Goal: Check status: Check status

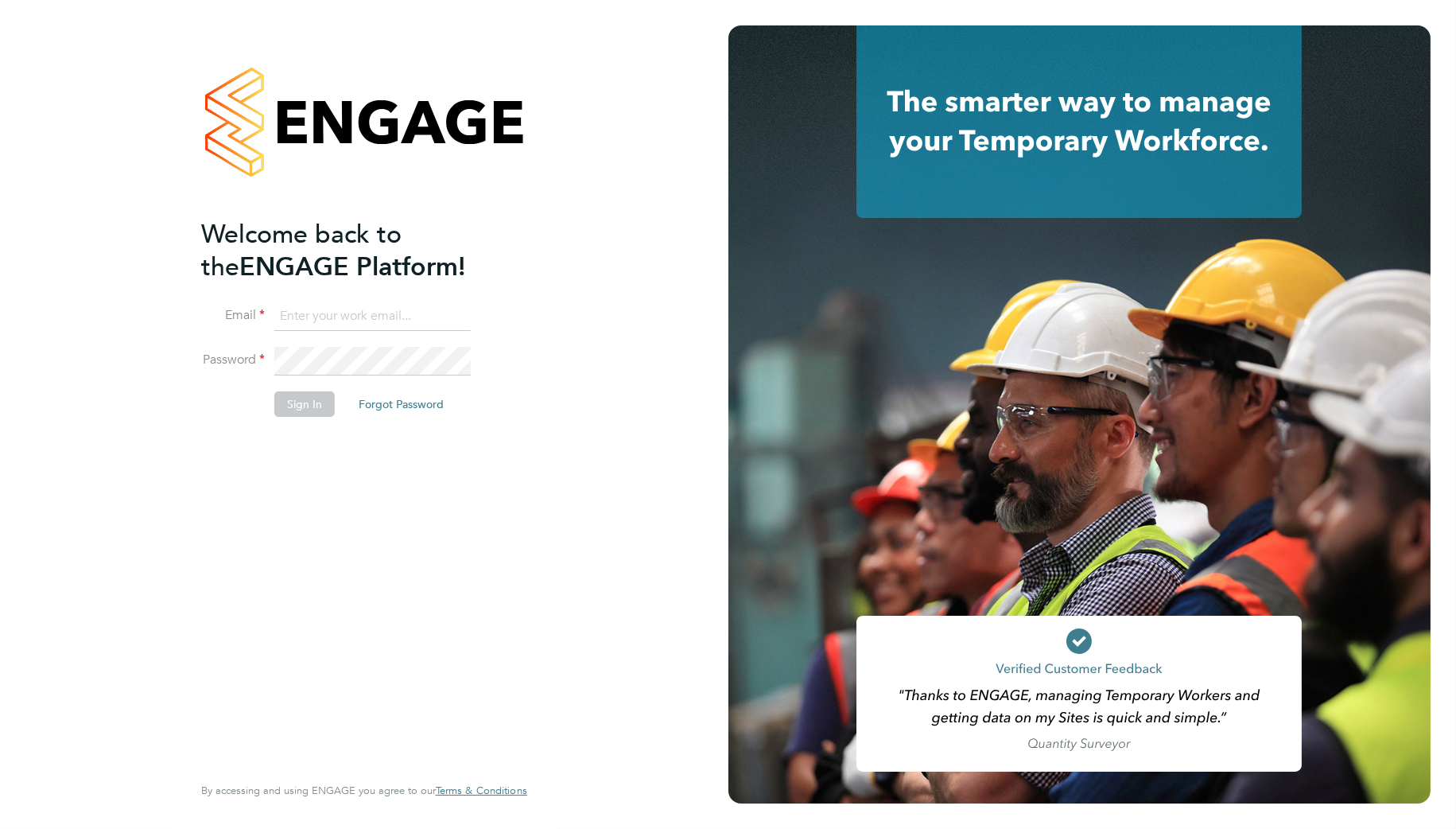
type input "Samantha.briggs@rtcgroupplc.co.uk"
click at [293, 408] on button "Sign In" at bounding box center [305, 404] width 61 height 26
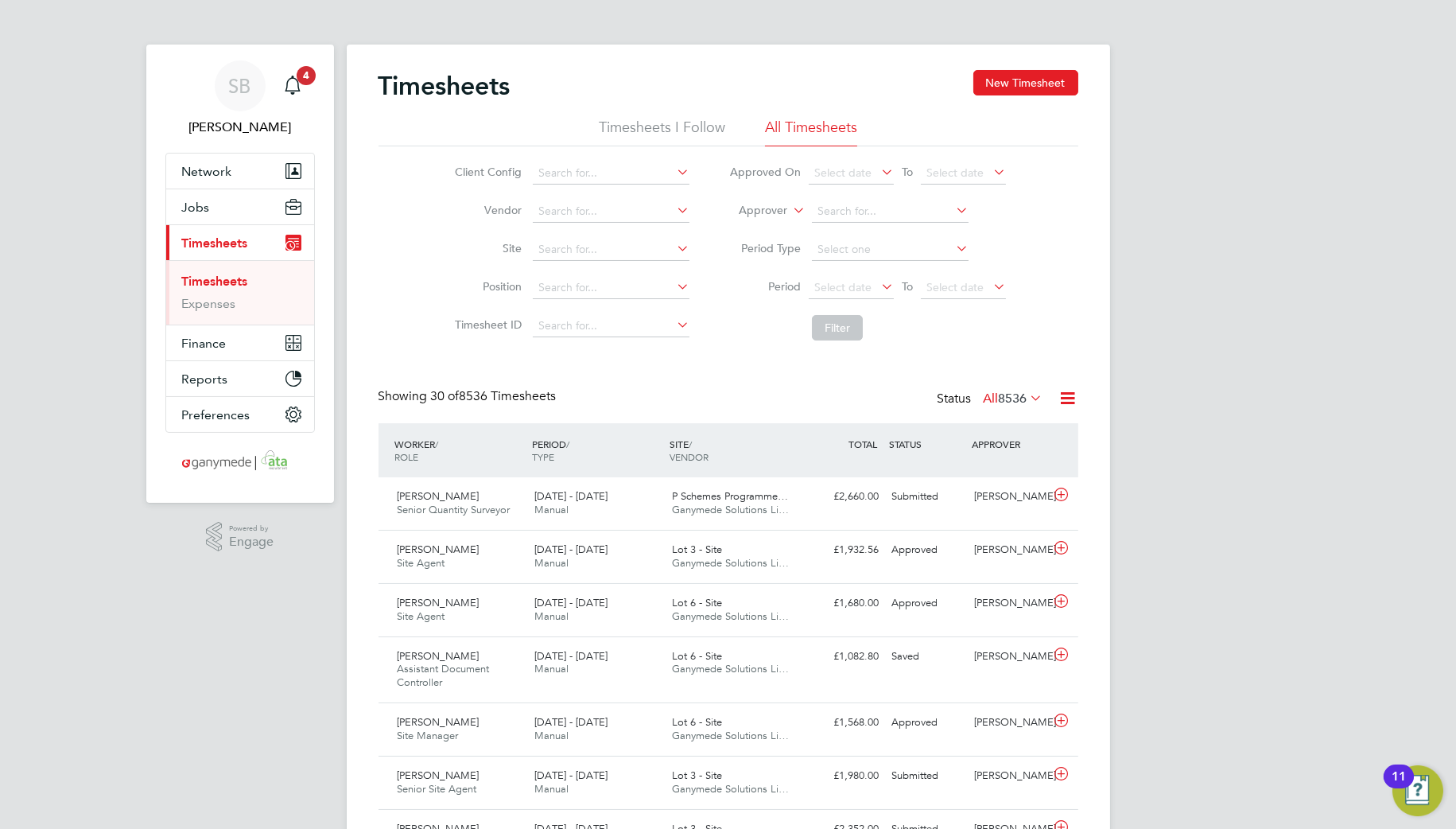
click at [1028, 392] on icon at bounding box center [1028, 397] width 0 height 22
click at [988, 462] on li "Submitted" at bounding box center [992, 470] width 73 height 22
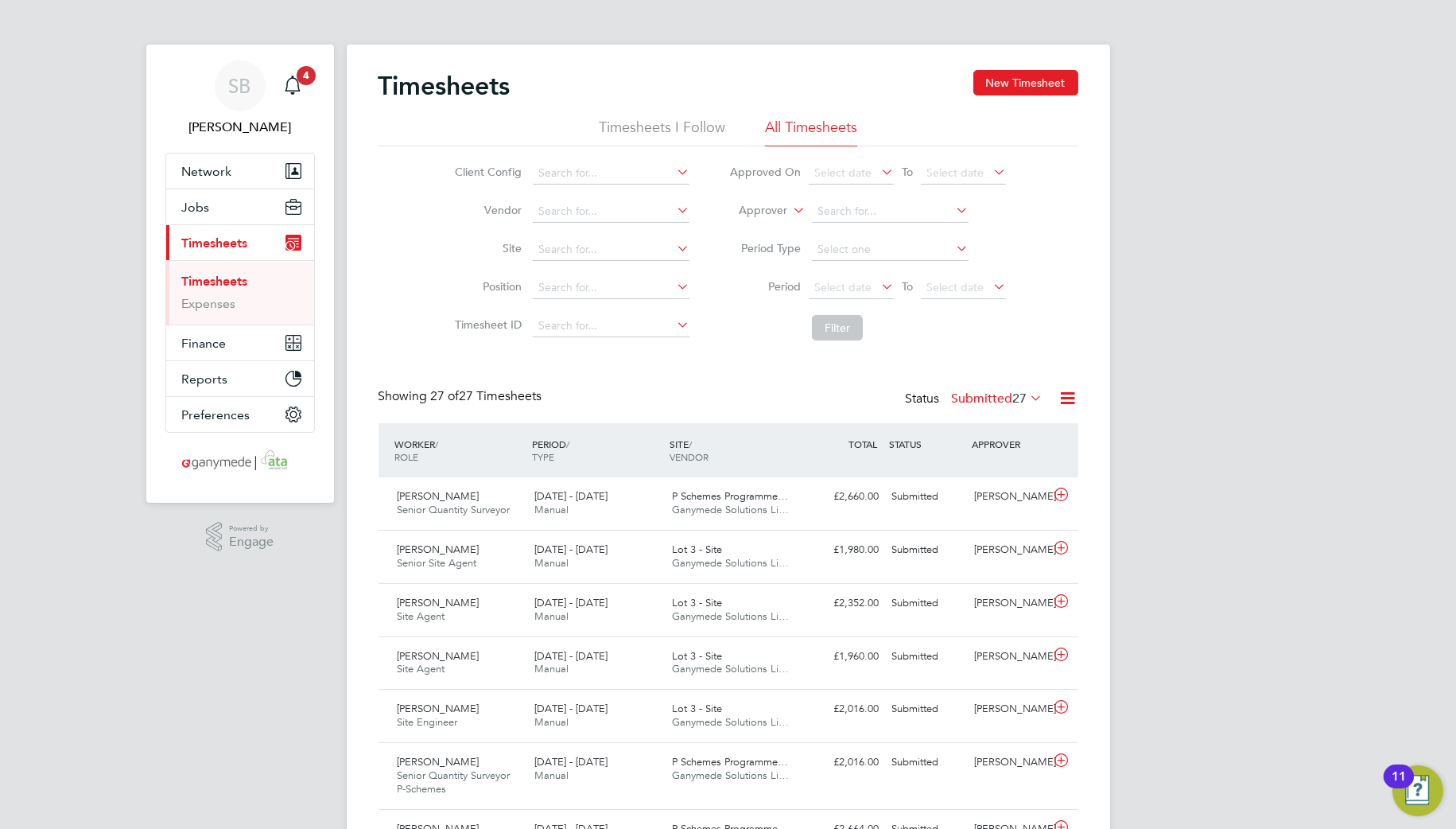
click at [1028, 396] on icon at bounding box center [1028, 397] width 0 height 22
click at [959, 420] on li "All" at bounding box center [976, 425] width 73 height 22
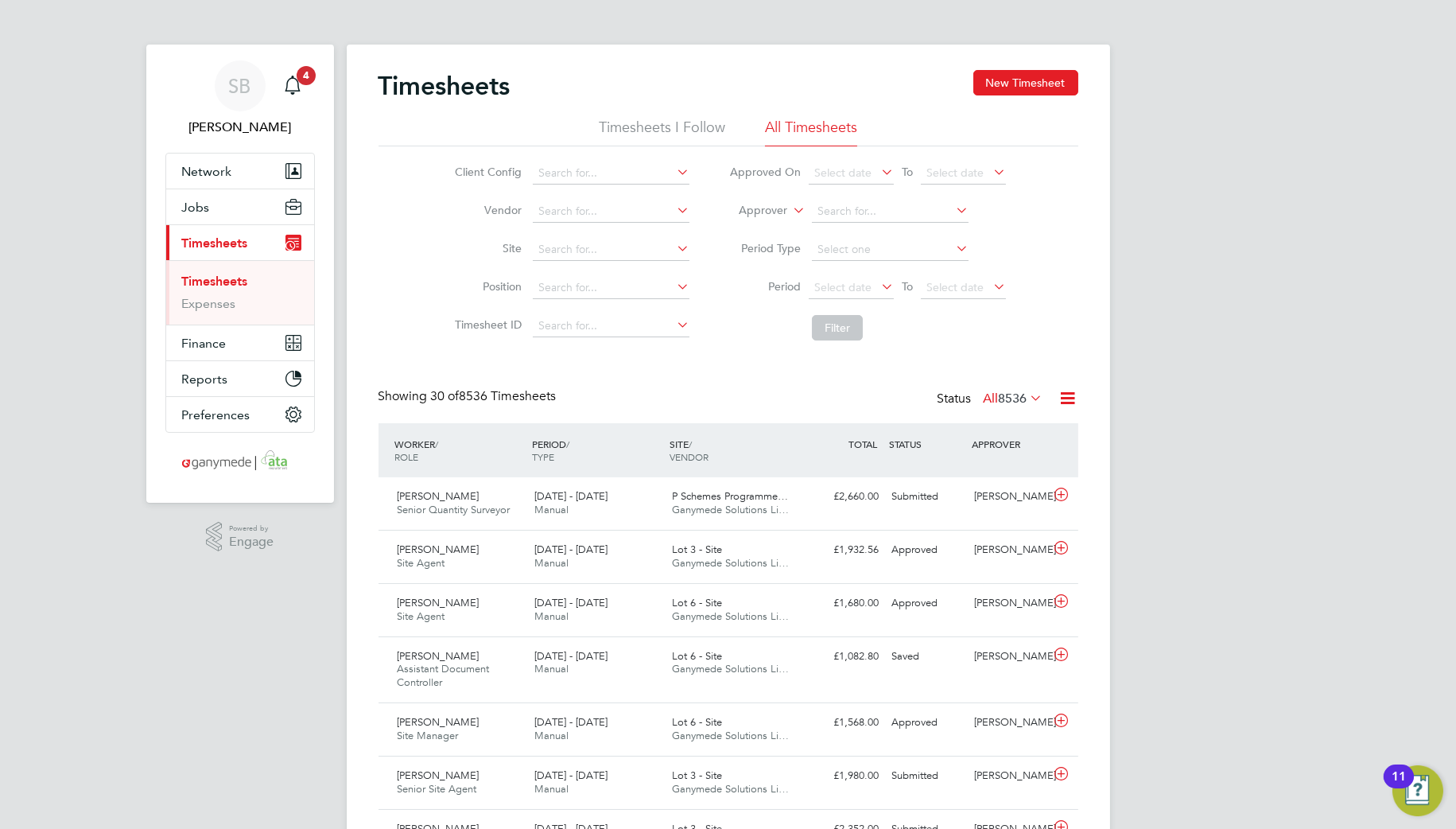
click at [1028, 398] on icon at bounding box center [1028, 397] width 0 height 22
click at [992, 491] on li "Approved" at bounding box center [992, 493] width 73 height 22
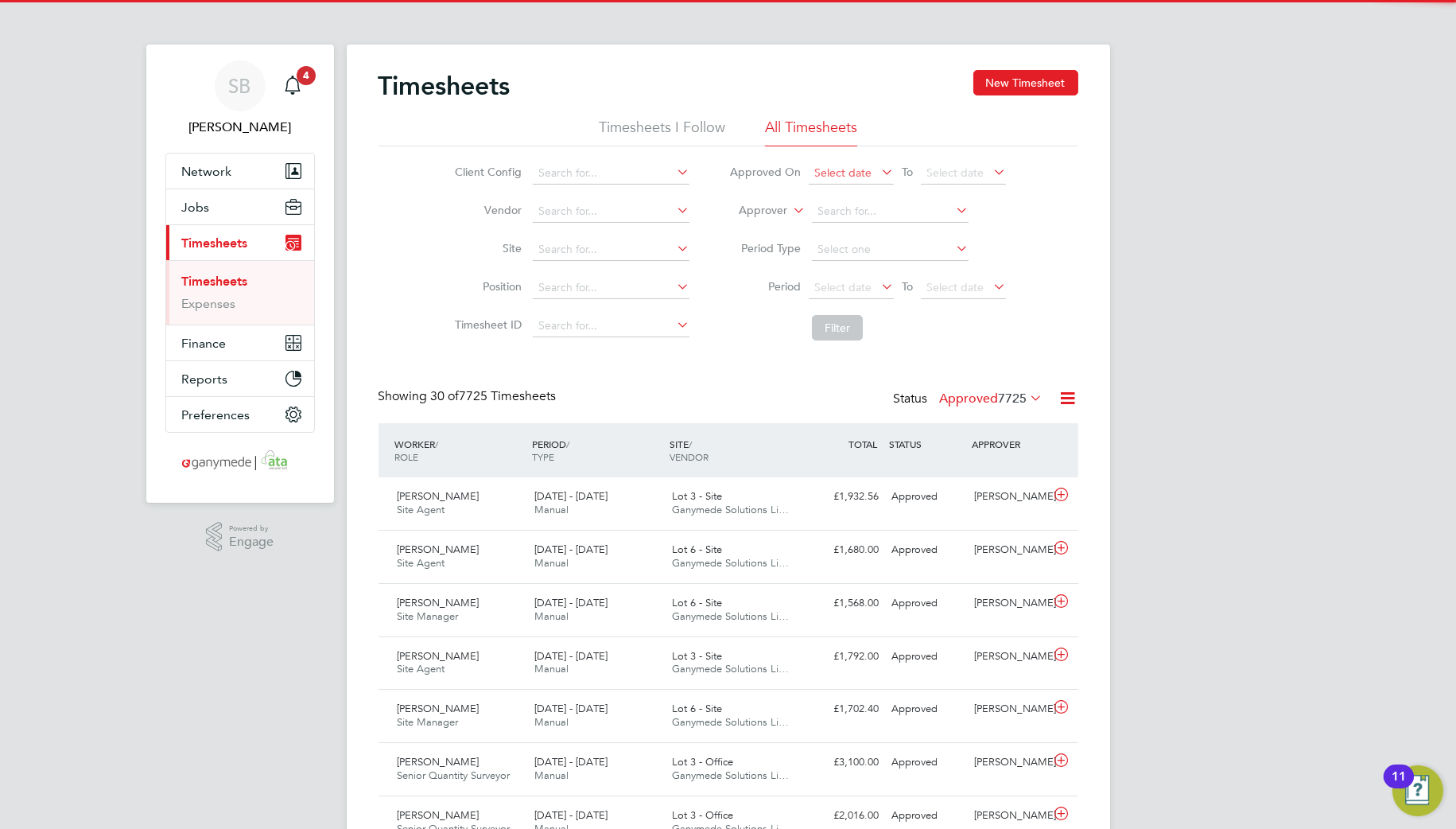
click at [877, 168] on span "Select date" at bounding box center [852, 174] width 85 height 22
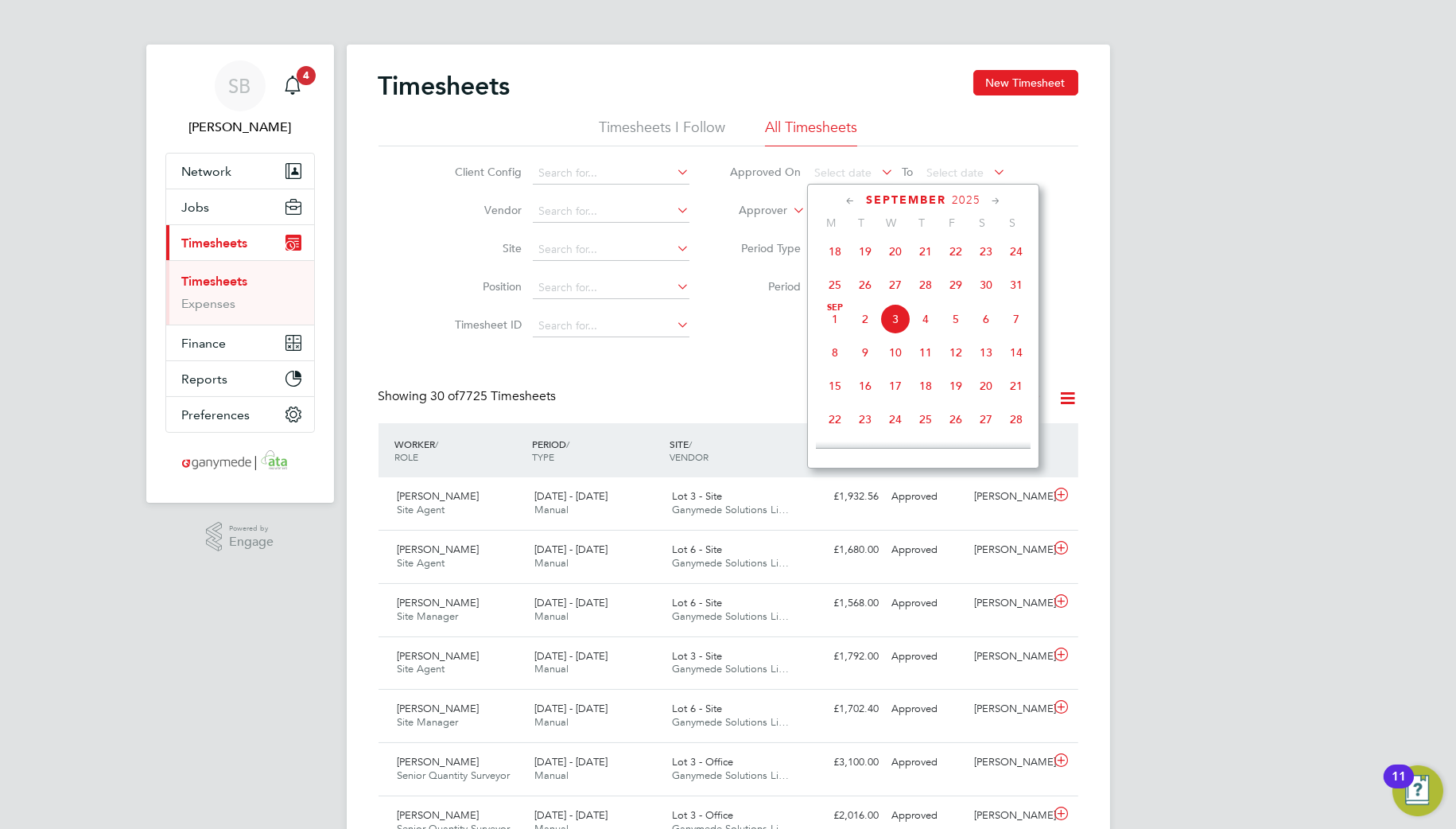
click at [861, 320] on span "2" at bounding box center [865, 319] width 30 height 30
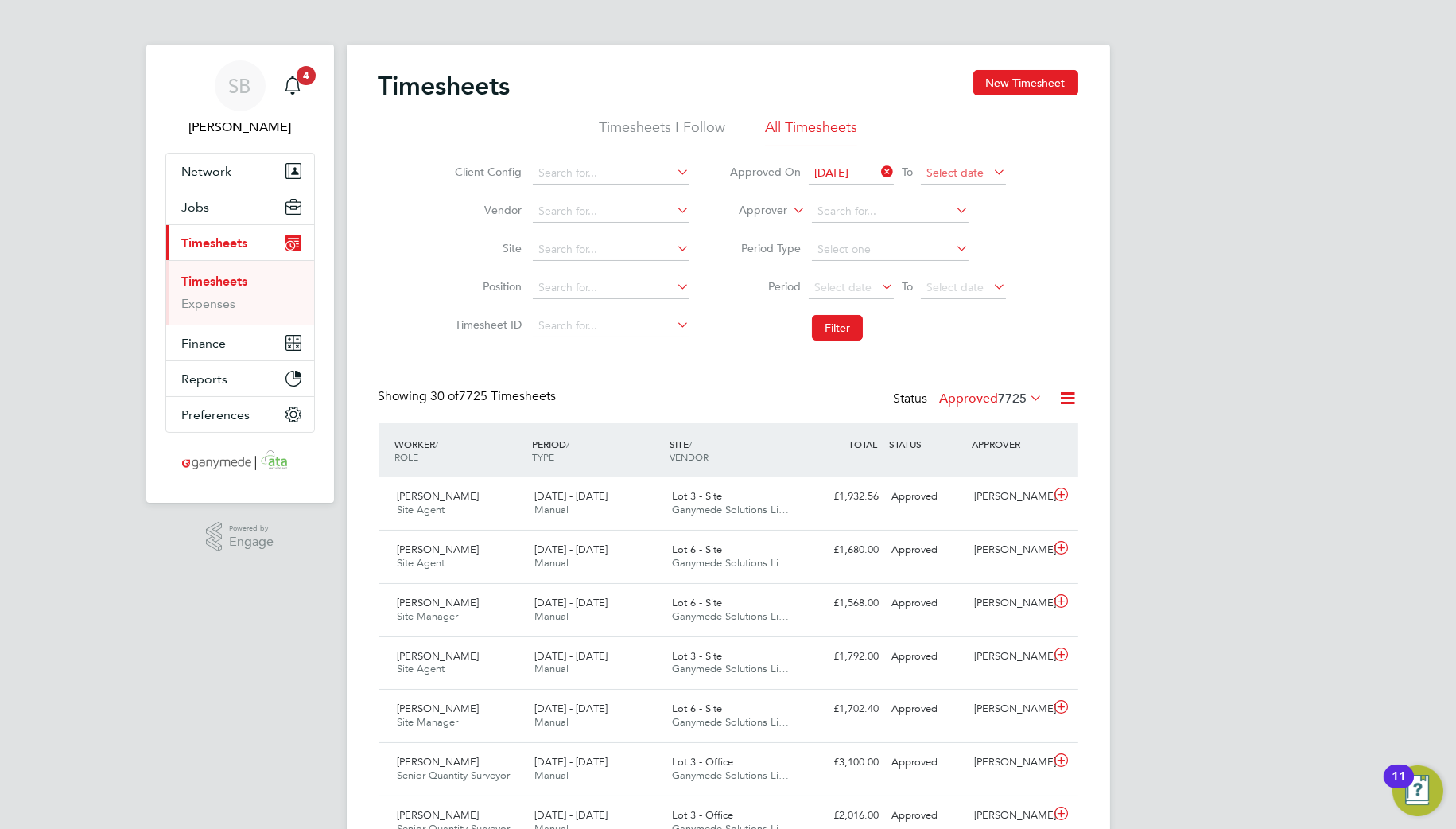
click at [971, 175] on span "Select date" at bounding box center [955, 172] width 57 height 14
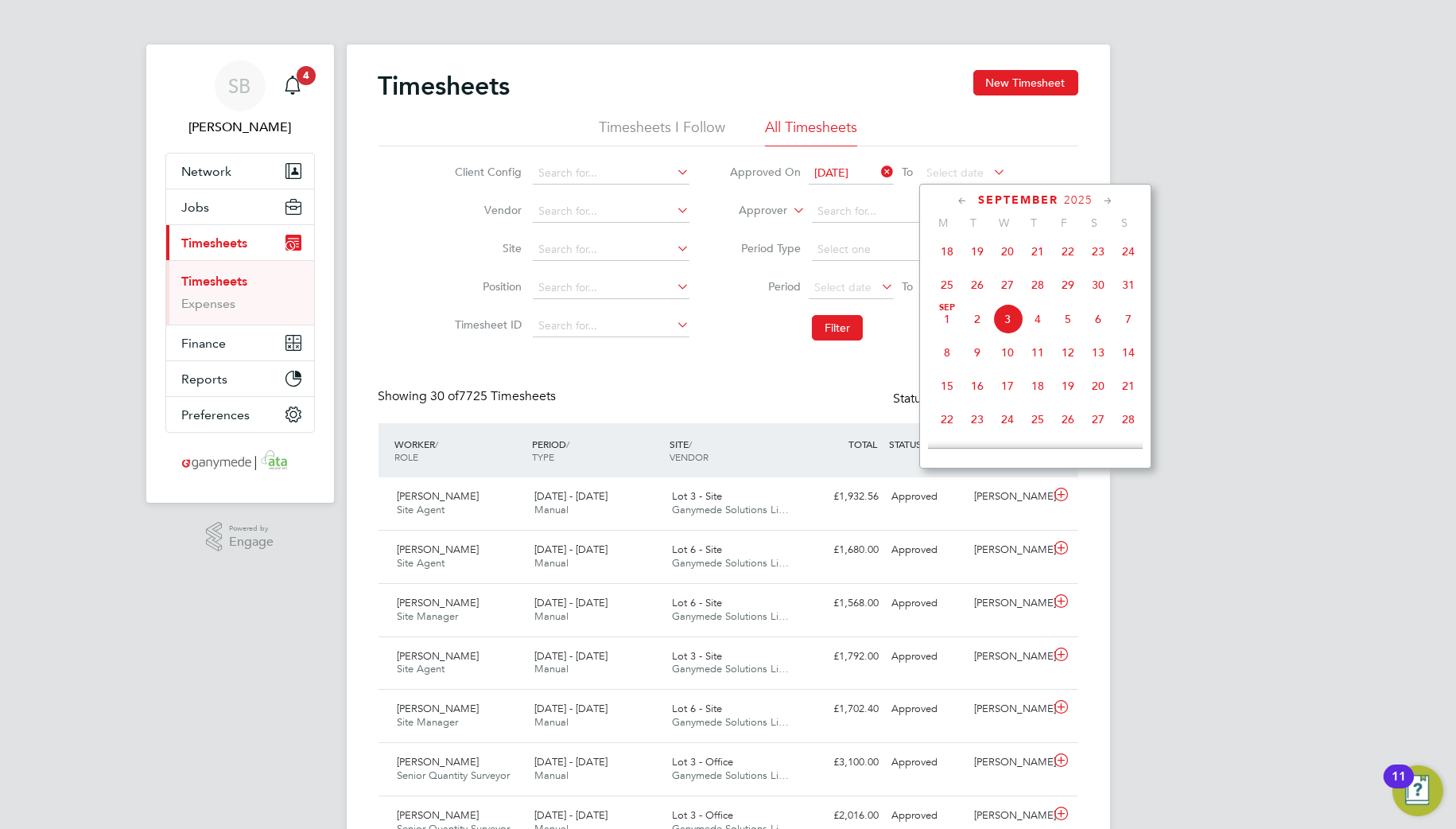
click at [1008, 324] on span "3" at bounding box center [1008, 319] width 30 height 30
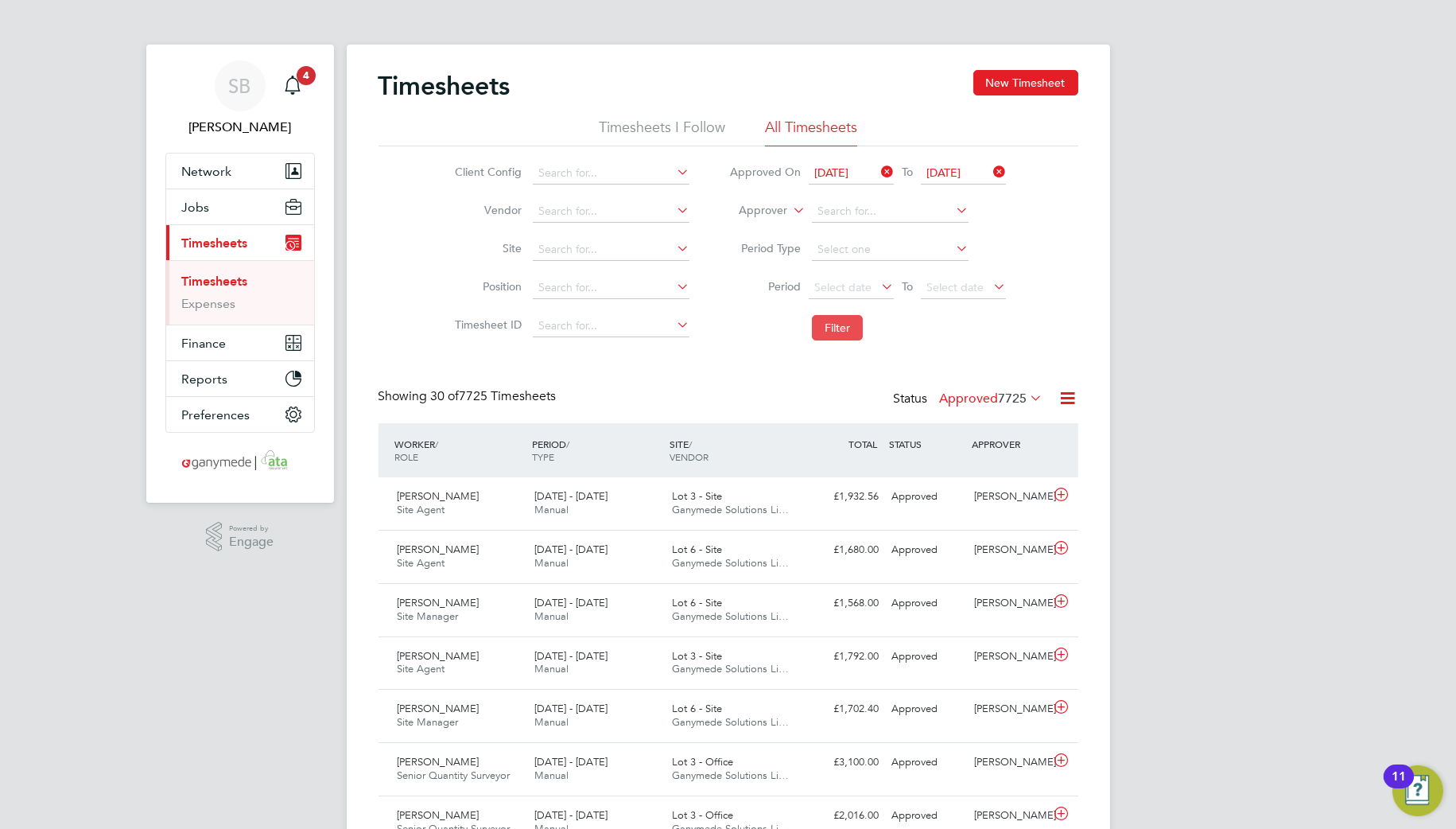
click at [852, 324] on button "Filter" at bounding box center [838, 328] width 51 height 26
